Goal: Task Accomplishment & Management: Use online tool/utility

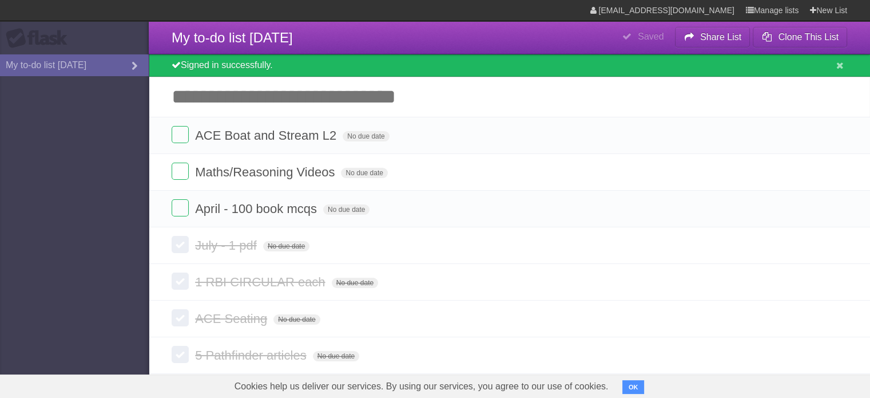
drag, startPoint x: 838, startPoint y: 137, endPoint x: 490, endPoint y: 41, distance: 361.6
click at [838, 137] on icon at bounding box center [837, 135] width 16 height 19
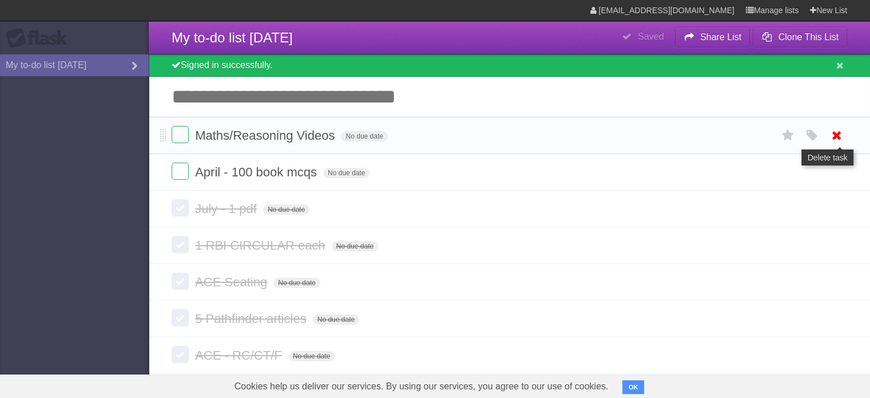
click at [833, 137] on icon at bounding box center [837, 135] width 16 height 19
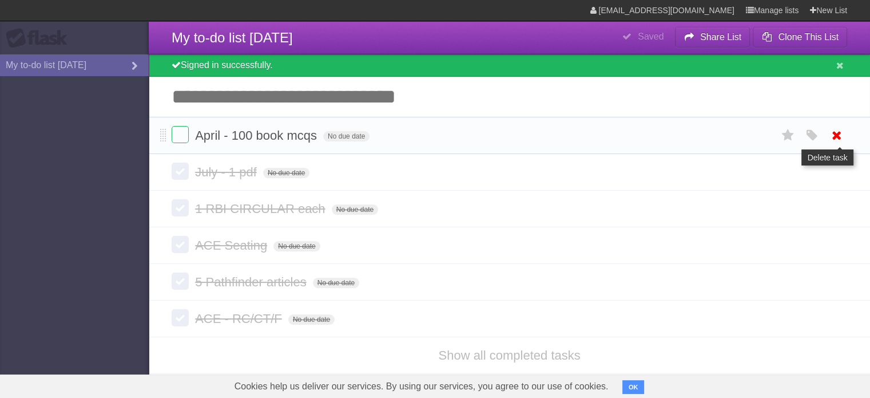
click at [842, 134] on icon at bounding box center [837, 135] width 16 height 19
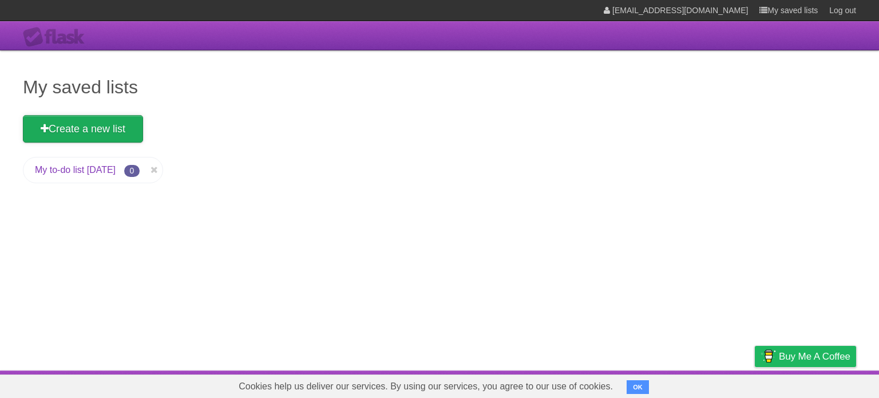
click at [100, 132] on link "Create a new list" at bounding box center [83, 128] width 120 height 27
